Goal: Task Accomplishment & Management: Use online tool/utility

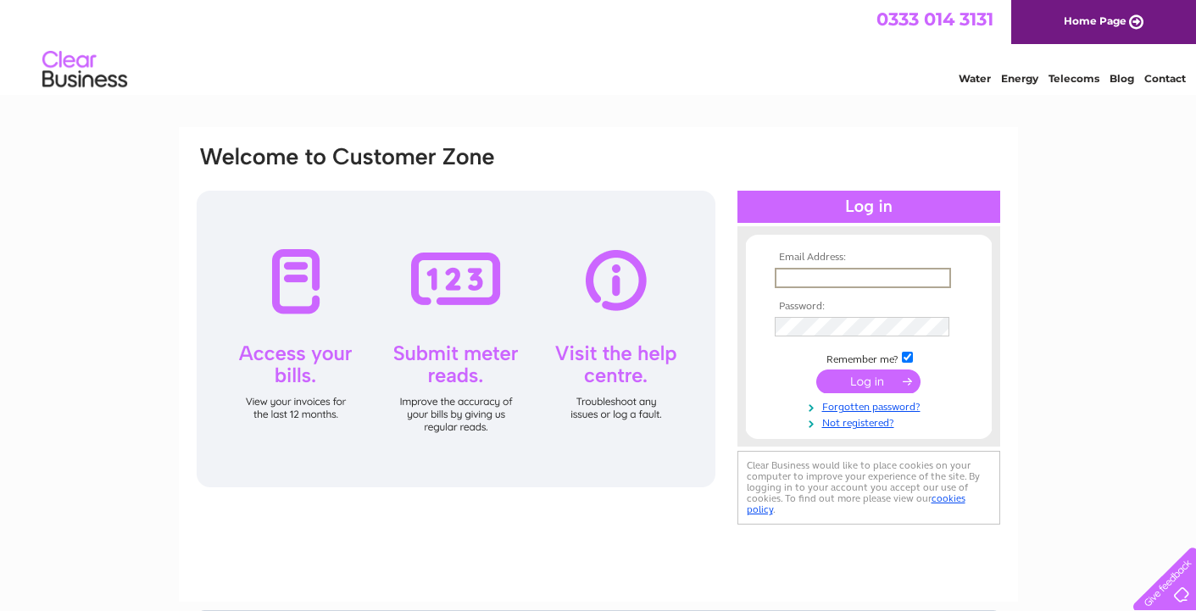
type input "[EMAIL_ADDRESS][DOMAIN_NAME]"
click at [872, 385] on input "submit" at bounding box center [868, 382] width 104 height 24
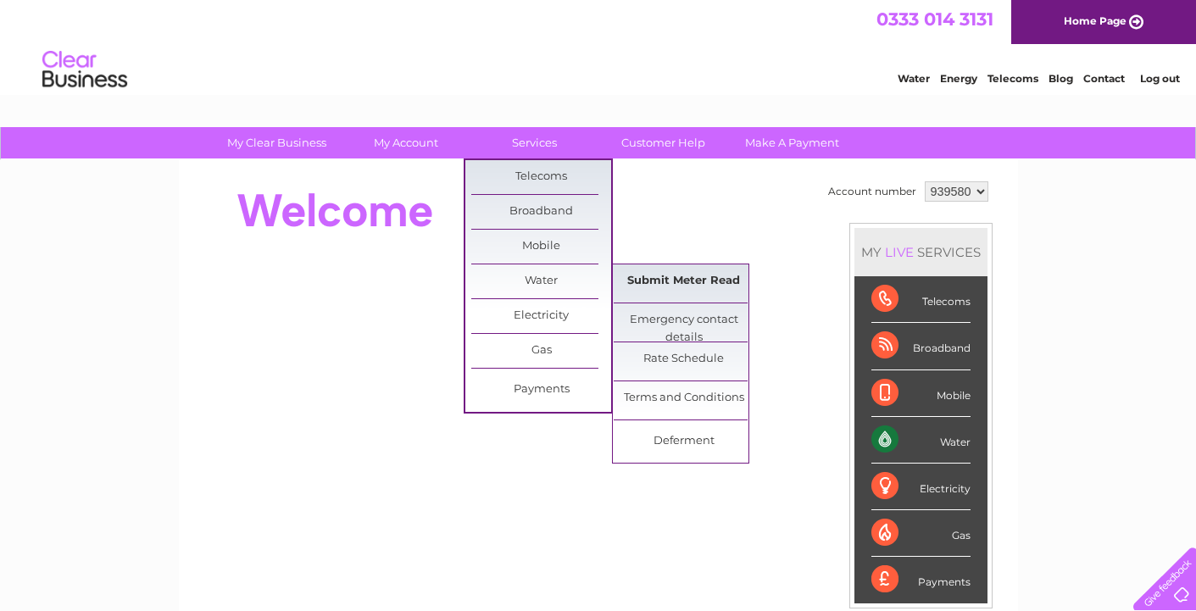
click at [655, 281] on link "Submit Meter Read" at bounding box center [684, 281] width 140 height 34
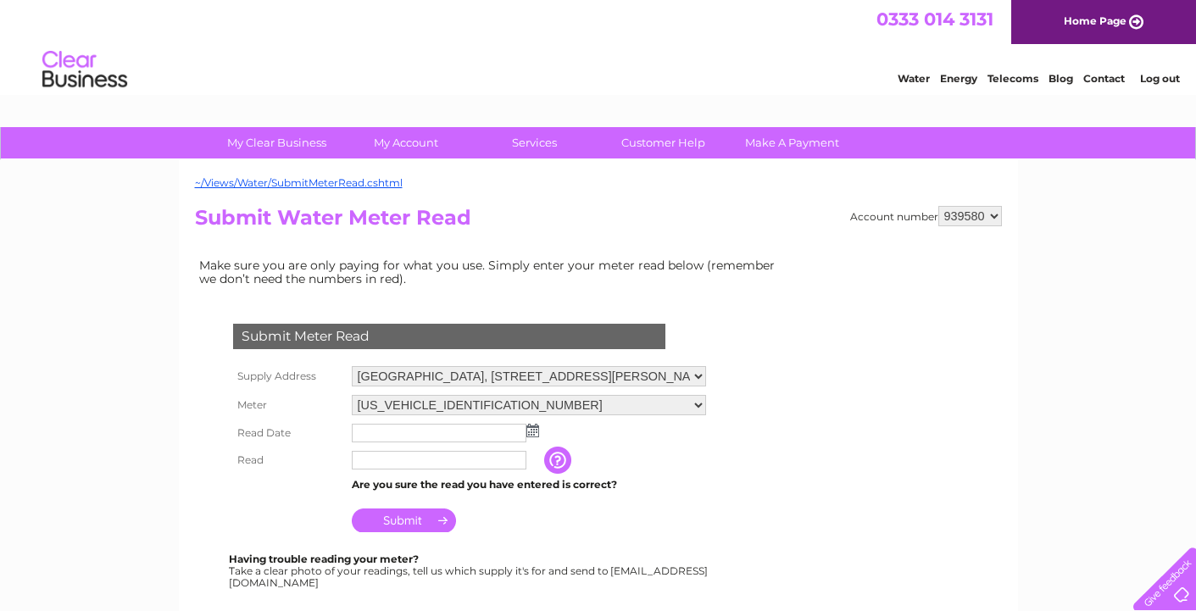
click at [532, 424] on img at bounding box center [532, 431] width 13 height 14
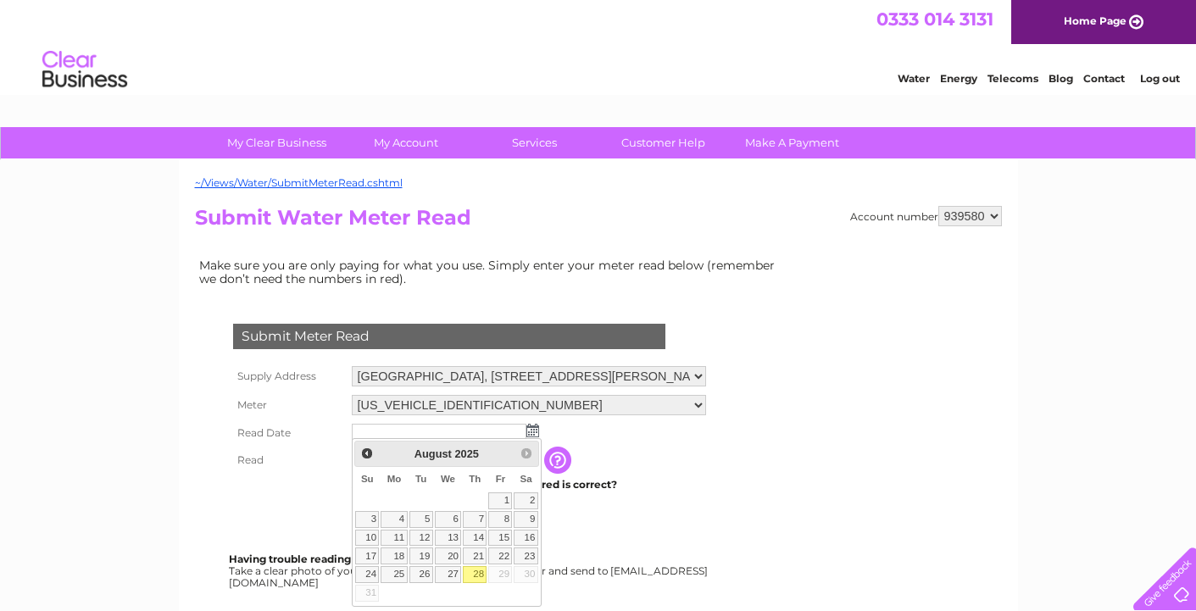
click at [481, 574] on link "28" at bounding box center [475, 574] width 24 height 17
type input "2025/08/28"
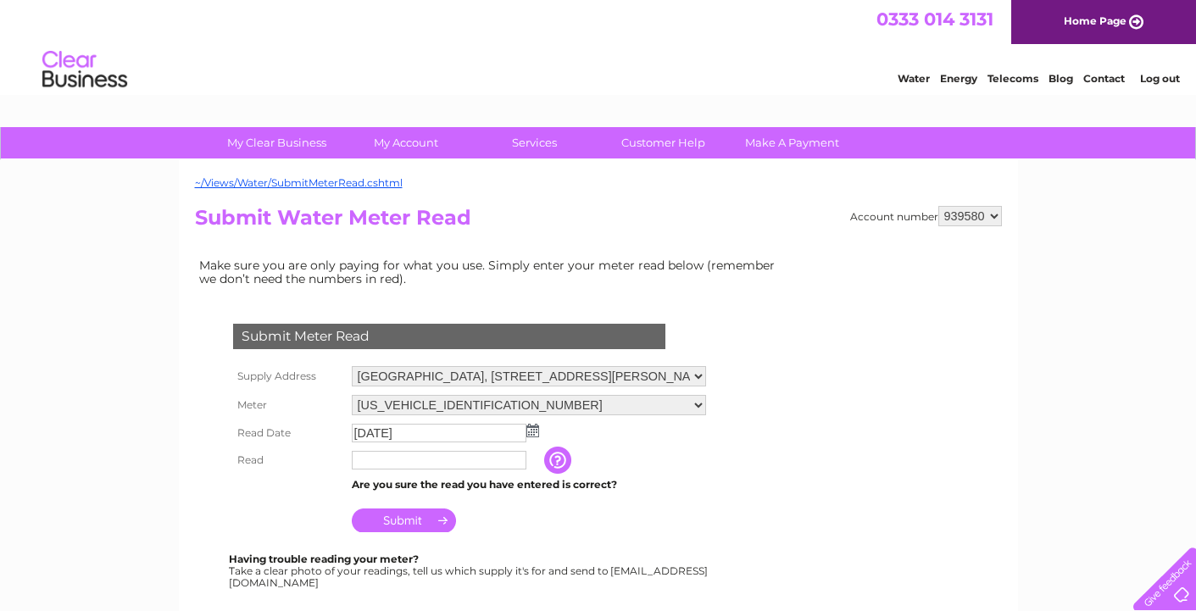
click at [361, 458] on input "text" at bounding box center [439, 460] width 175 height 19
click at [645, 514] on td "Submit" at bounding box center [529, 516] width 363 height 41
click at [419, 515] on input "Submit" at bounding box center [404, 521] width 104 height 24
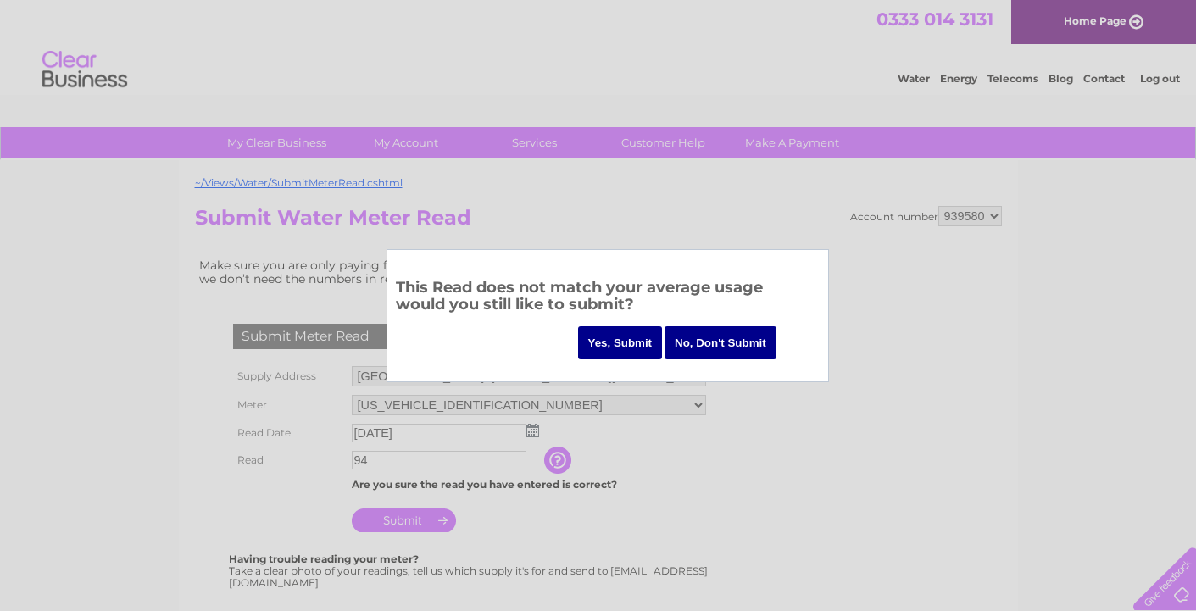
click at [624, 338] on input "Yes, Submit" at bounding box center [620, 342] width 85 height 33
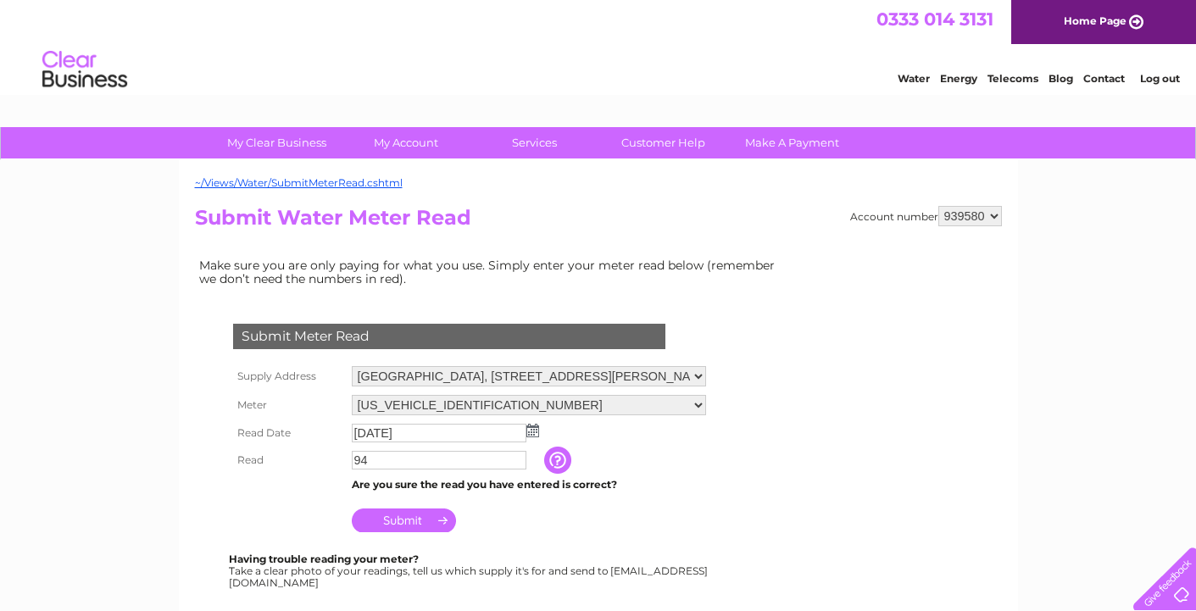
click at [554, 458] on input "button" at bounding box center [559, 460] width 31 height 27
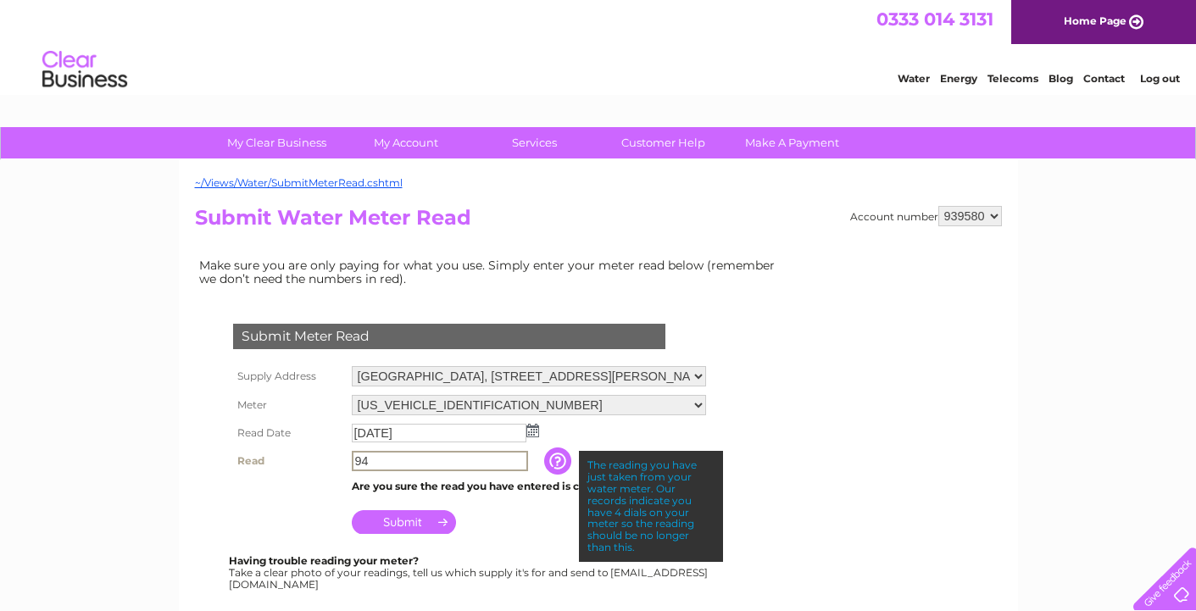
click at [356, 453] on input "94" at bounding box center [440, 461] width 176 height 20
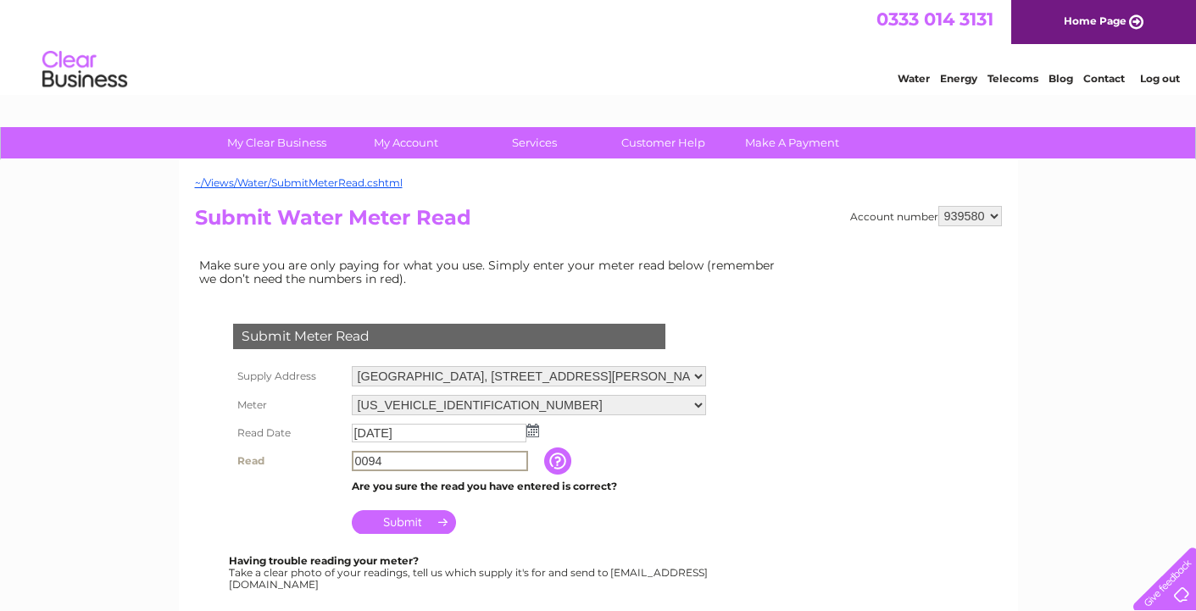
type input "0094"
click at [411, 517] on input "Submit" at bounding box center [404, 522] width 104 height 24
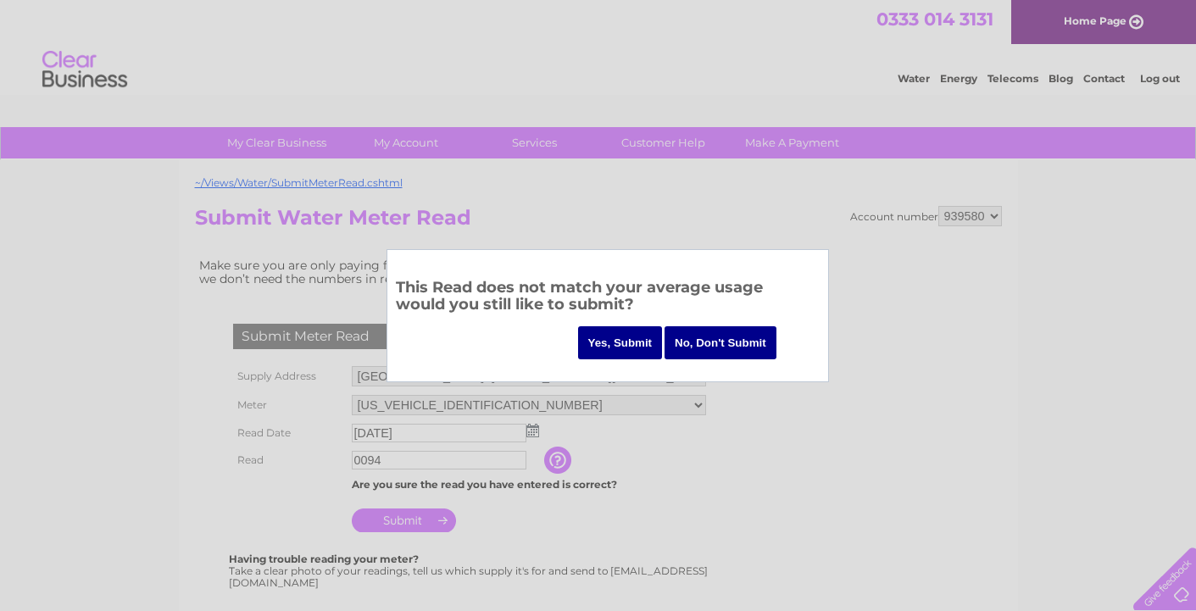
click at [629, 344] on input "Yes, Submit" at bounding box center [620, 342] width 85 height 33
